Goal: Find specific page/section: Find specific page/section

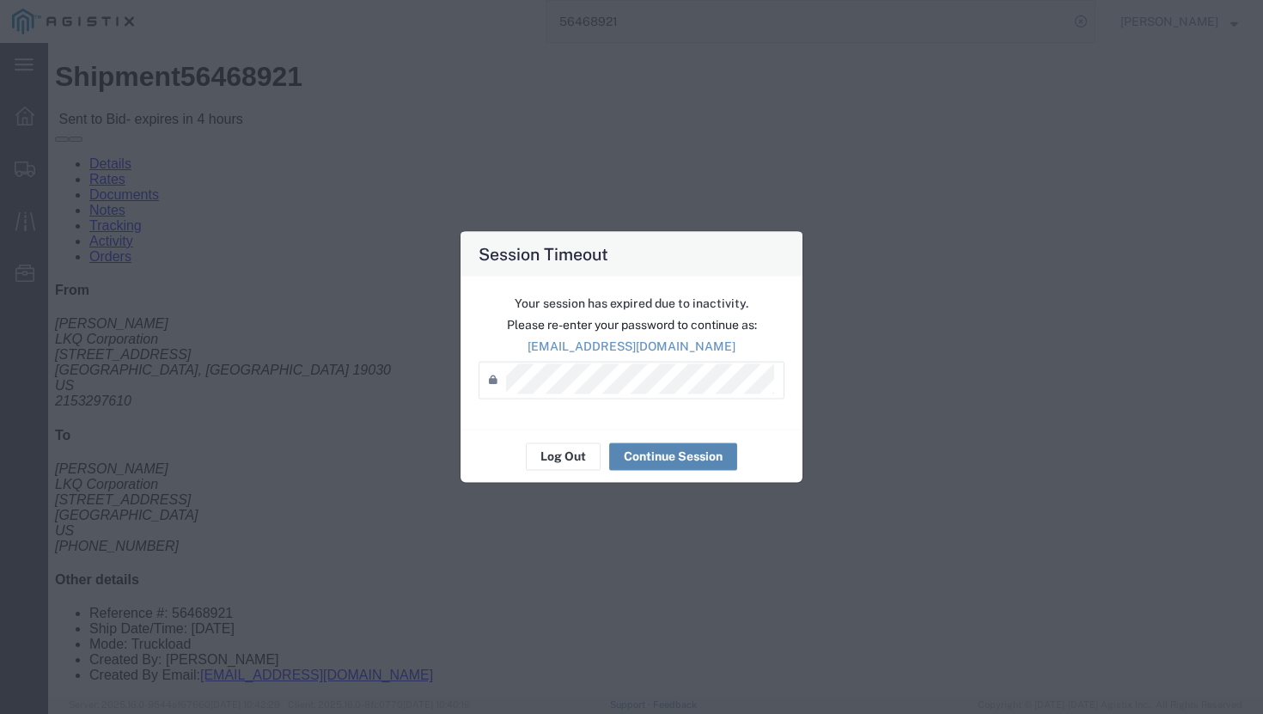
click at [638, 459] on button "Continue Session" at bounding box center [673, 455] width 128 height 27
click at [676, 461] on button "Continue Session" at bounding box center [673, 455] width 128 height 27
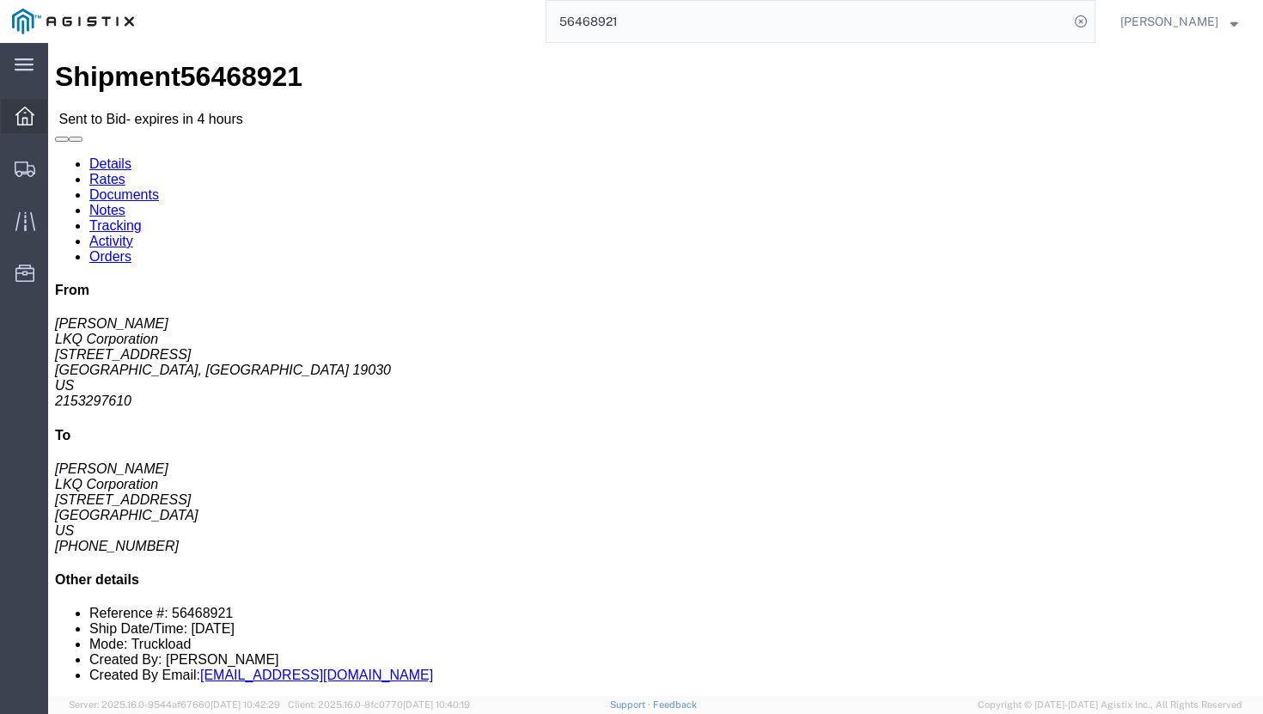
click at [35, 125] on div at bounding box center [25, 116] width 48 height 34
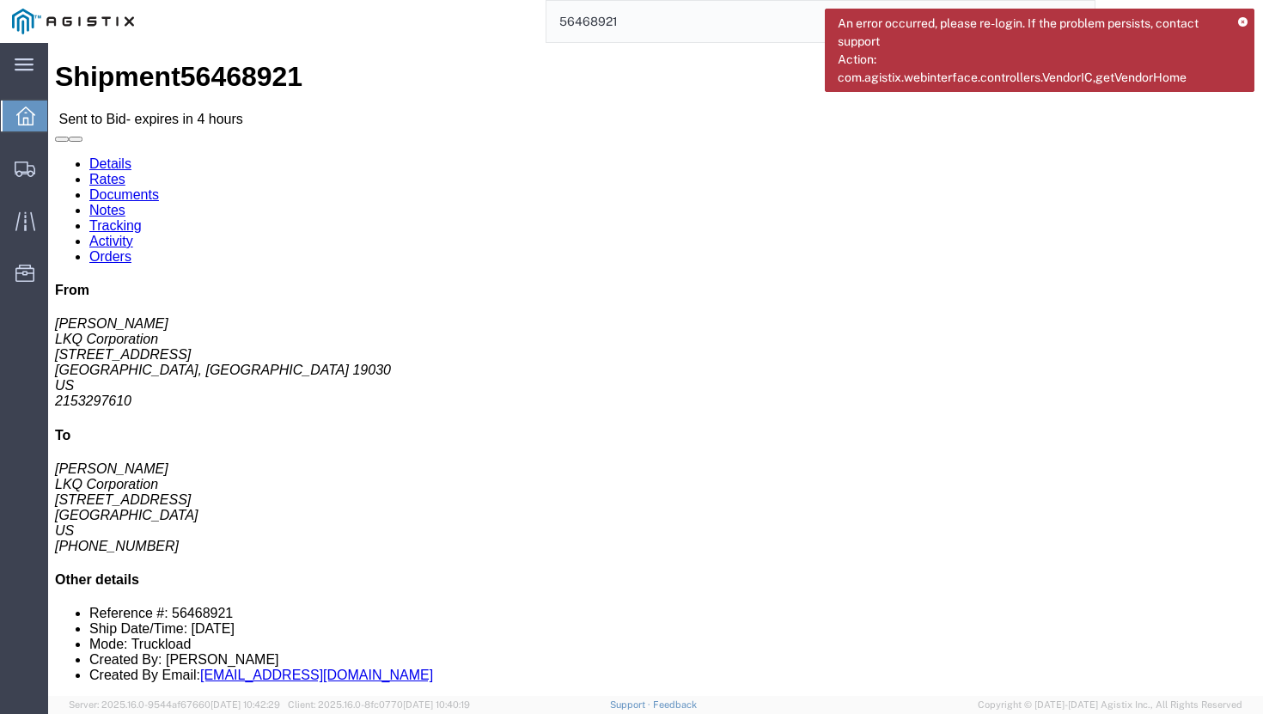
click at [26, 127] on div at bounding box center [25, 115] width 48 height 31
